Goal: Task Accomplishment & Management: Complete application form

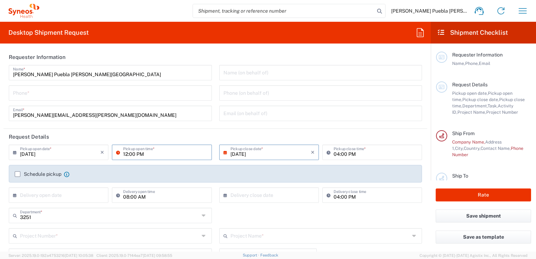
click at [153, 153] on input "12:00 PM" at bounding box center [165, 152] width 84 height 12
click at [181, 154] on input "12:00 PM" at bounding box center [165, 152] width 84 height 12
click at [119, 154] on icon at bounding box center [119, 152] width 7 height 11
click at [116, 152] on icon at bounding box center [119, 152] width 7 height 11
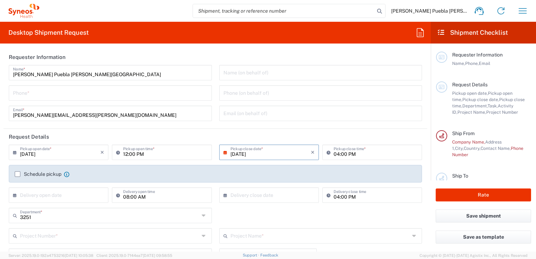
click at [116, 152] on icon at bounding box center [119, 152] width 7 height 11
click at [31, 152] on input "[DATE]" at bounding box center [60, 152] width 80 height 12
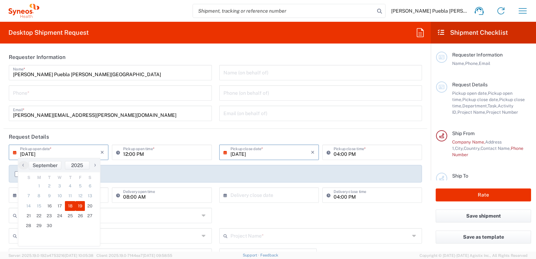
click at [79, 206] on span "19" at bounding box center [80, 206] width 10 height 10
type input "[DATE]"
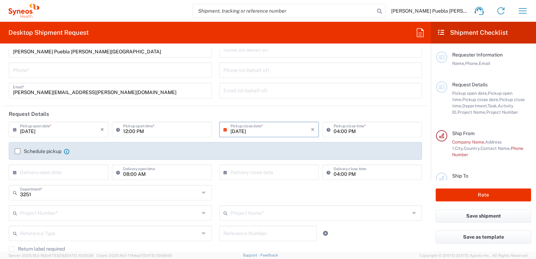
scroll to position [35, 0]
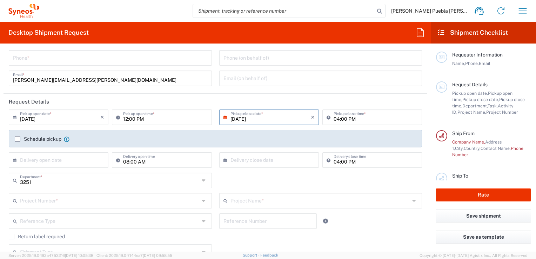
click at [16, 141] on label "Schedule pickup" at bounding box center [38, 139] width 47 height 6
click at [18, 139] on input "Schedule pickup" at bounding box center [18, 139] width 0 height 0
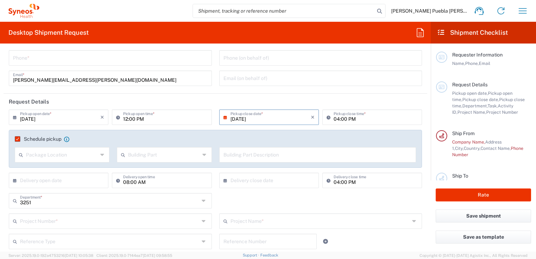
click at [100, 155] on icon at bounding box center [102, 154] width 5 height 11
click at [263, 158] on input "text" at bounding box center [318, 154] width 189 height 12
click at [131, 155] on input "text" at bounding box center [164, 154] width 72 height 12
click at [138, 166] on span "Apartment" at bounding box center [162, 170] width 92 height 11
type input "Apartment"
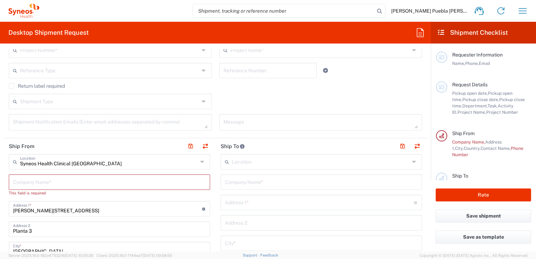
scroll to position [211, 0]
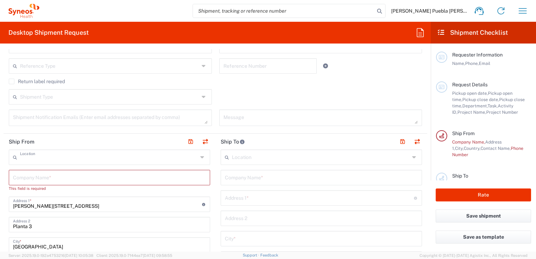
click at [115, 157] on input "text" at bounding box center [109, 157] width 178 height 12
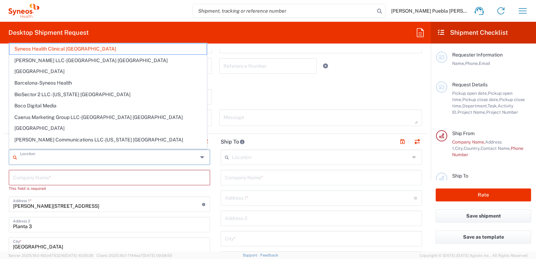
drag, startPoint x: 284, startPoint y: 198, endPoint x: 278, endPoint y: 198, distance: 5.7
click at [284, 197] on input "text" at bounding box center [319, 197] width 189 height 12
type input "Syneos Health Clinical [GEOGRAPHIC_DATA]"
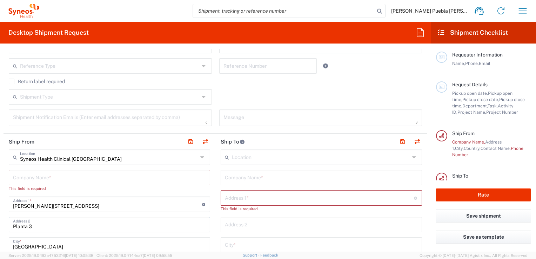
click at [180, 223] on input "Planta 3" at bounding box center [109, 224] width 193 height 12
click at [412, 158] on icon at bounding box center [415, 157] width 6 height 11
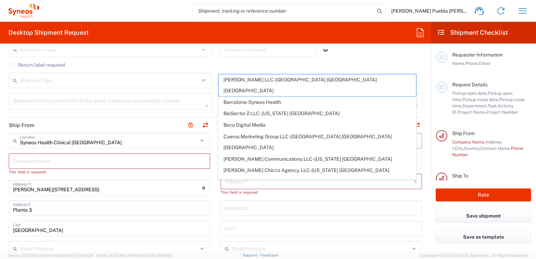
scroll to position [223, 0]
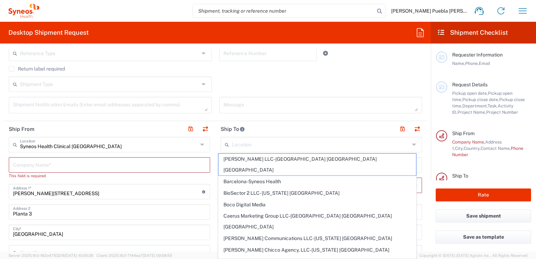
click at [310, 87] on div "Shipment Type Batch Regular" at bounding box center [215, 87] width 421 height 20
